Goal: Obtain resource: Download file/media

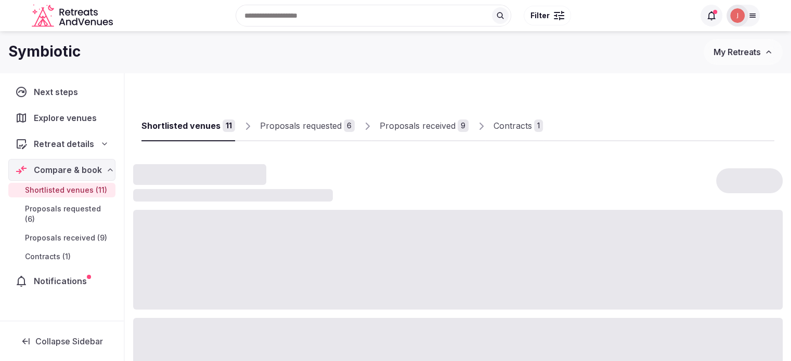
click at [411, 128] on div "Proposals received" at bounding box center [418, 126] width 76 height 12
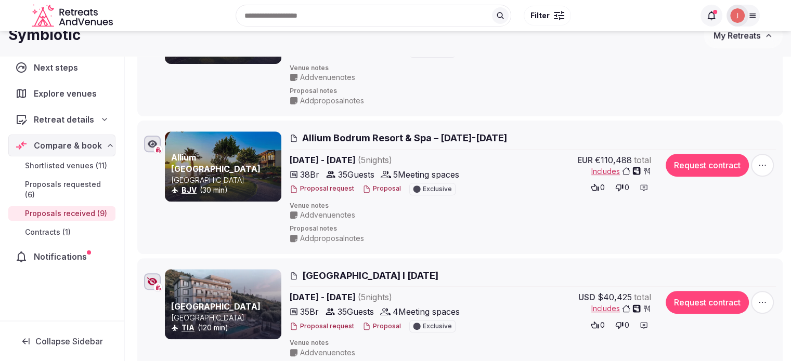
scroll to position [52, 0]
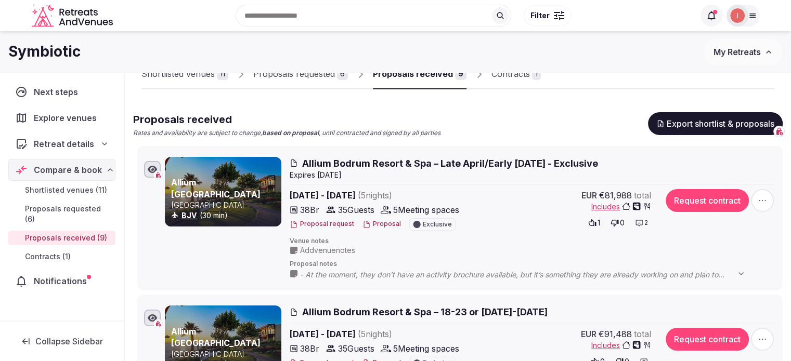
click at [502, 88] on link "Contracts 1" at bounding box center [515, 74] width 49 height 30
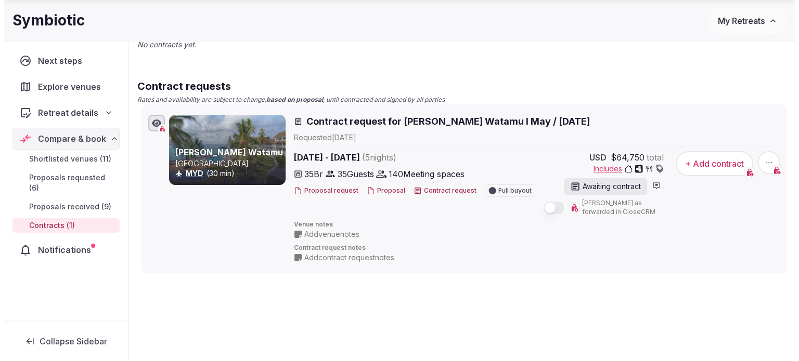
scroll to position [156, 0]
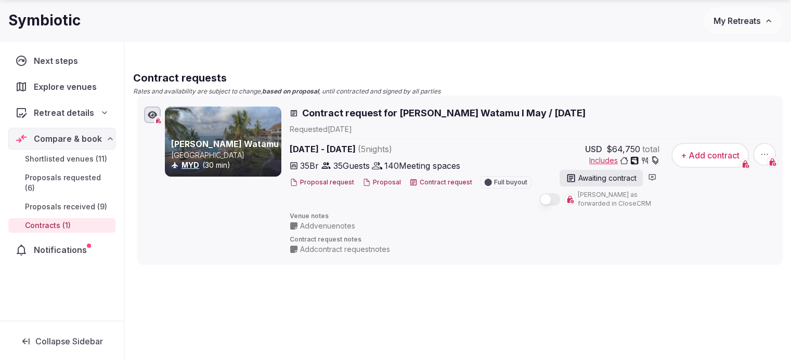
click at [384, 186] on button "Proposal" at bounding box center [381, 182] width 38 height 9
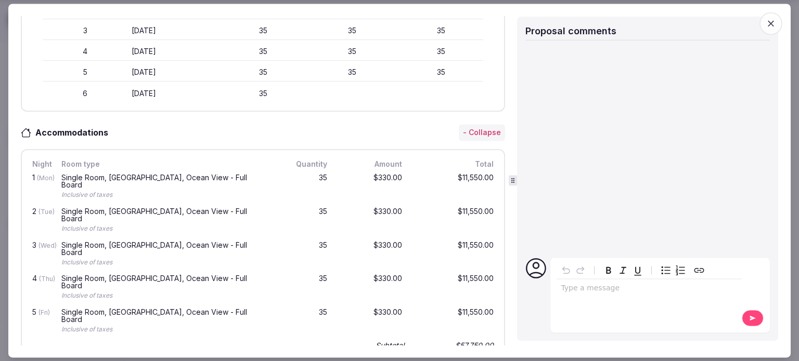
scroll to position [31, 0]
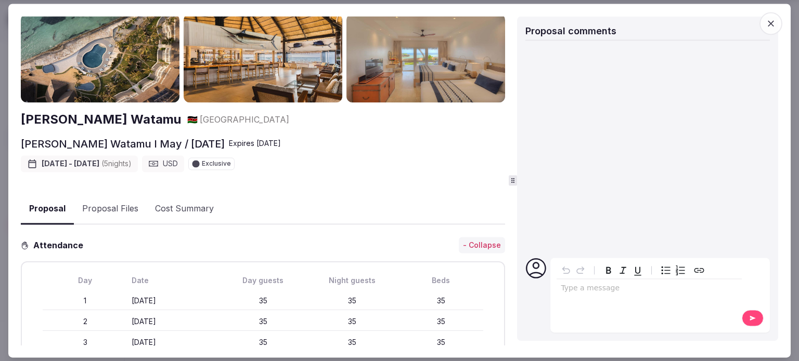
click at [122, 204] on button "Proposal Files" at bounding box center [110, 210] width 73 height 30
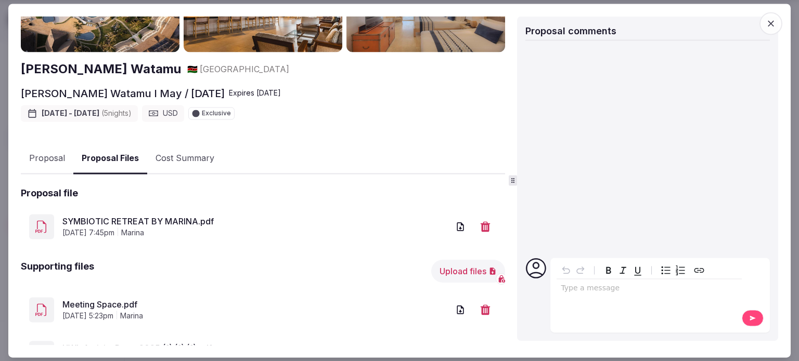
scroll to position [128, 0]
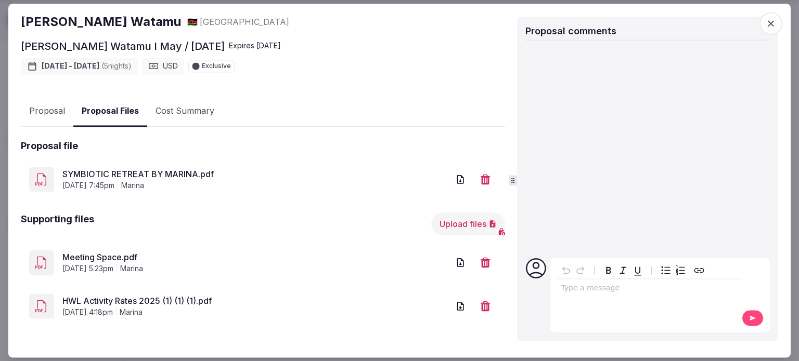
click at [261, 169] on link "SYMBIOTIC RETREAT BY MARINA.pdf" at bounding box center [255, 175] width 386 height 12
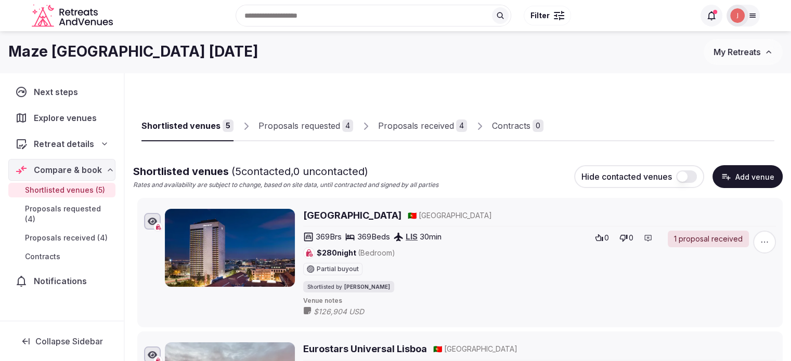
click at [425, 126] on div "Proposals received" at bounding box center [416, 126] width 76 height 12
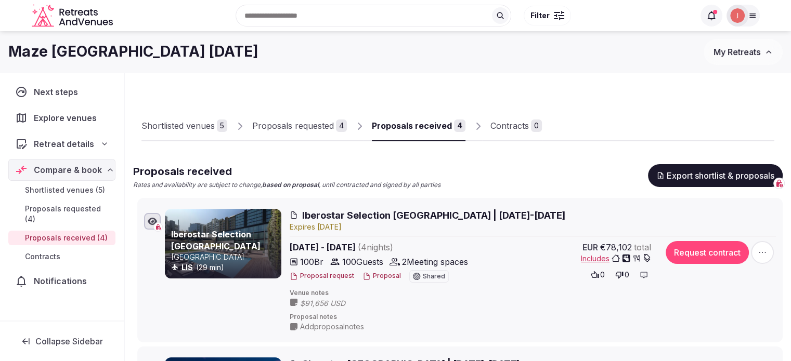
scroll to position [104, 0]
